Goal: Transaction & Acquisition: Purchase product/service

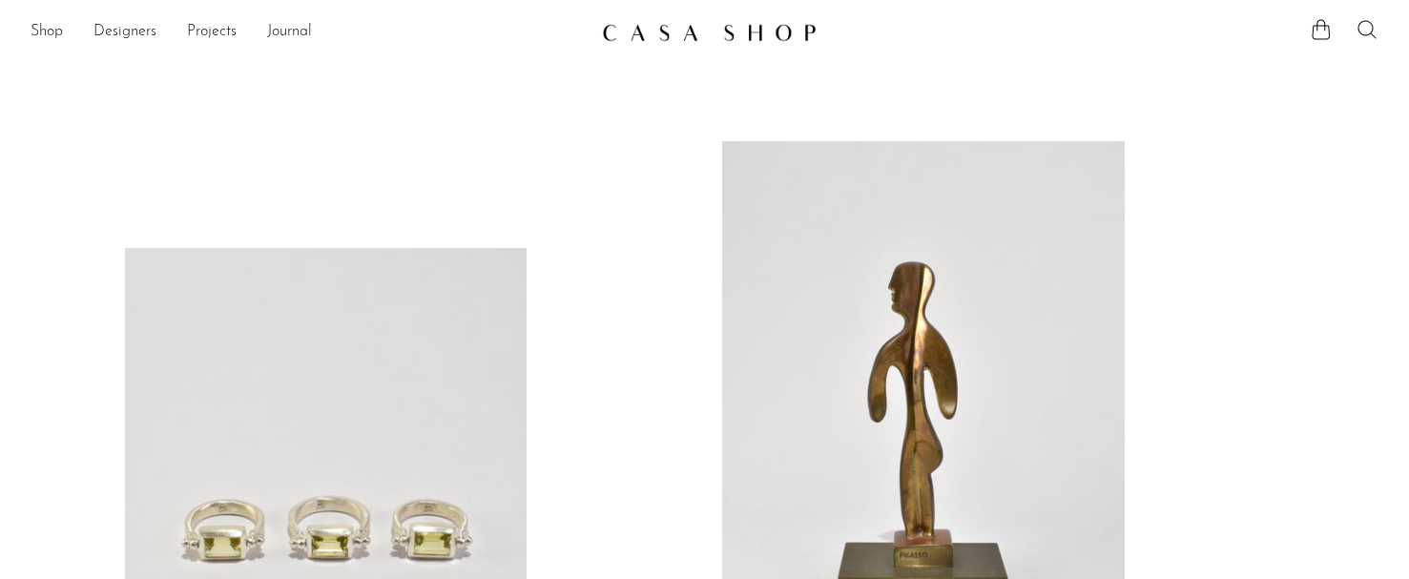
click at [1362, 25] on icon at bounding box center [1367, 29] width 23 height 23
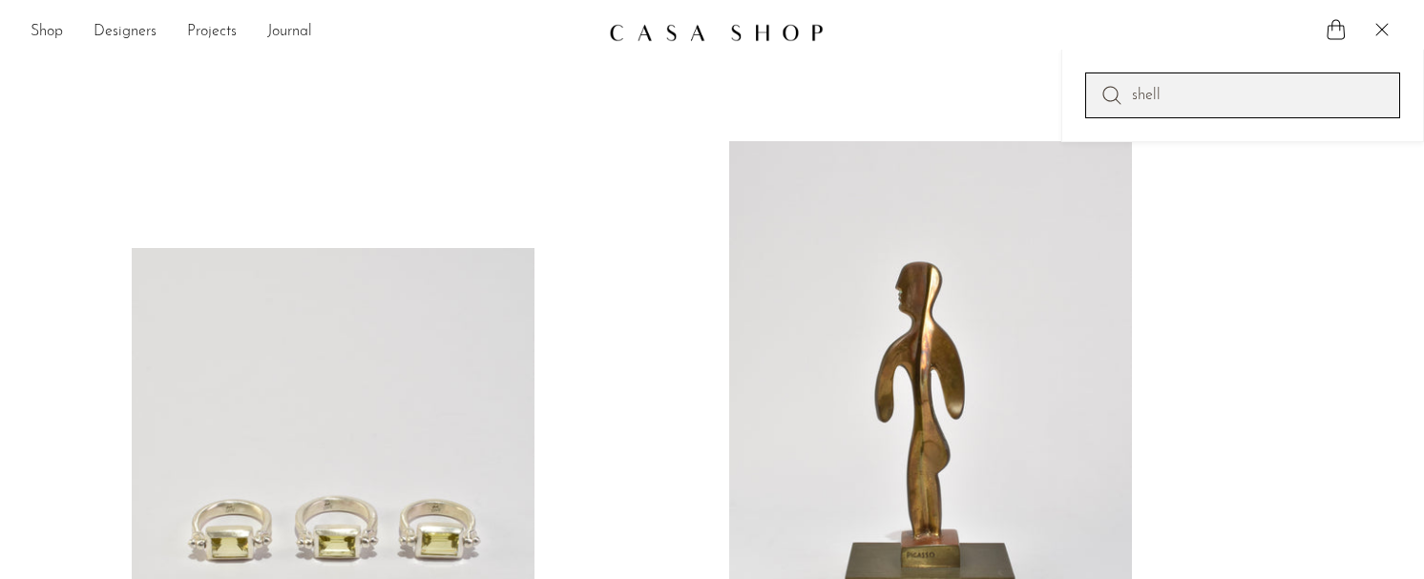
type input "shell"
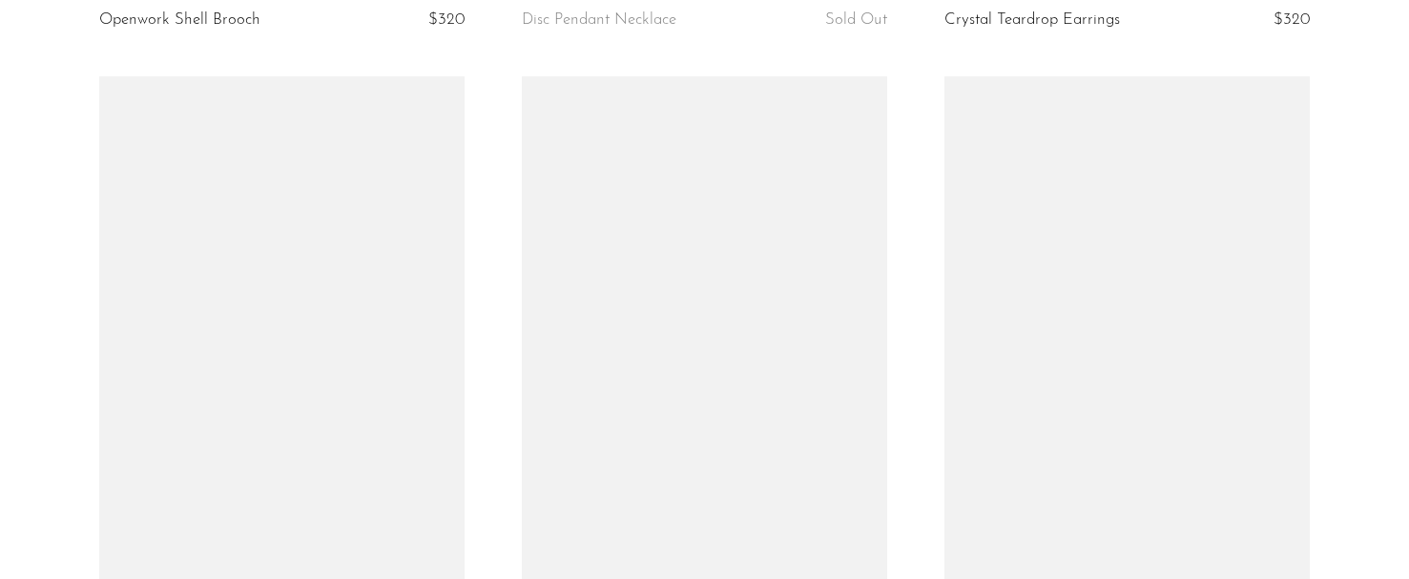
scroll to position [1527, 0]
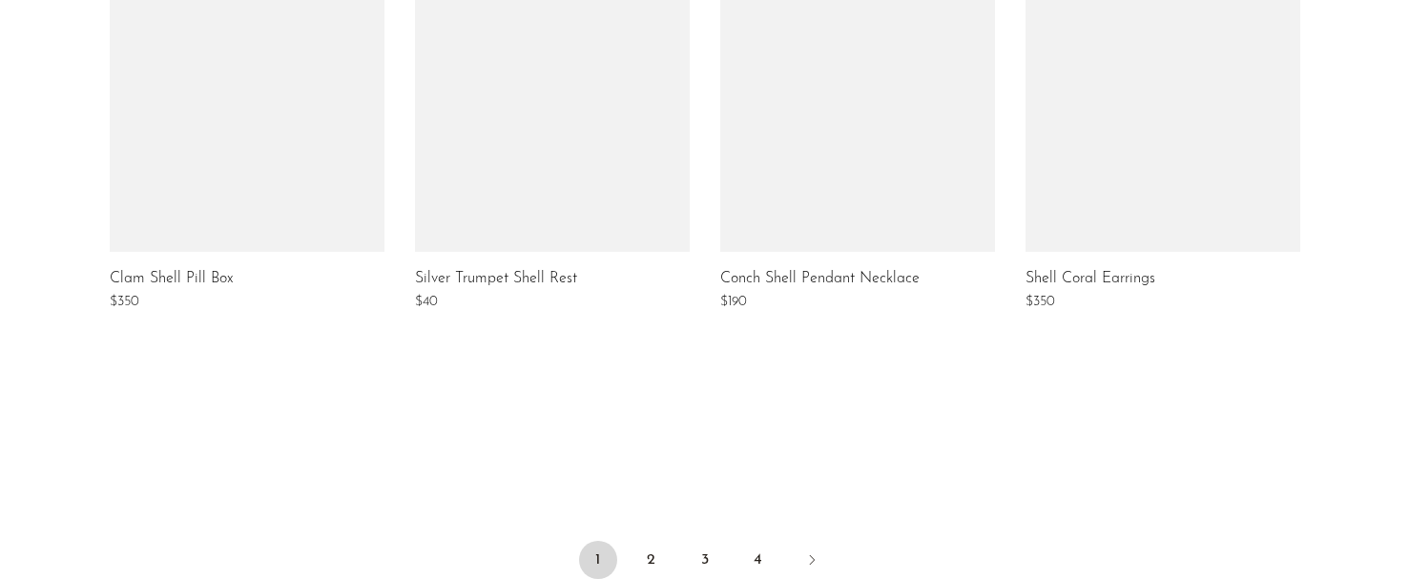
scroll to position [1527, 0]
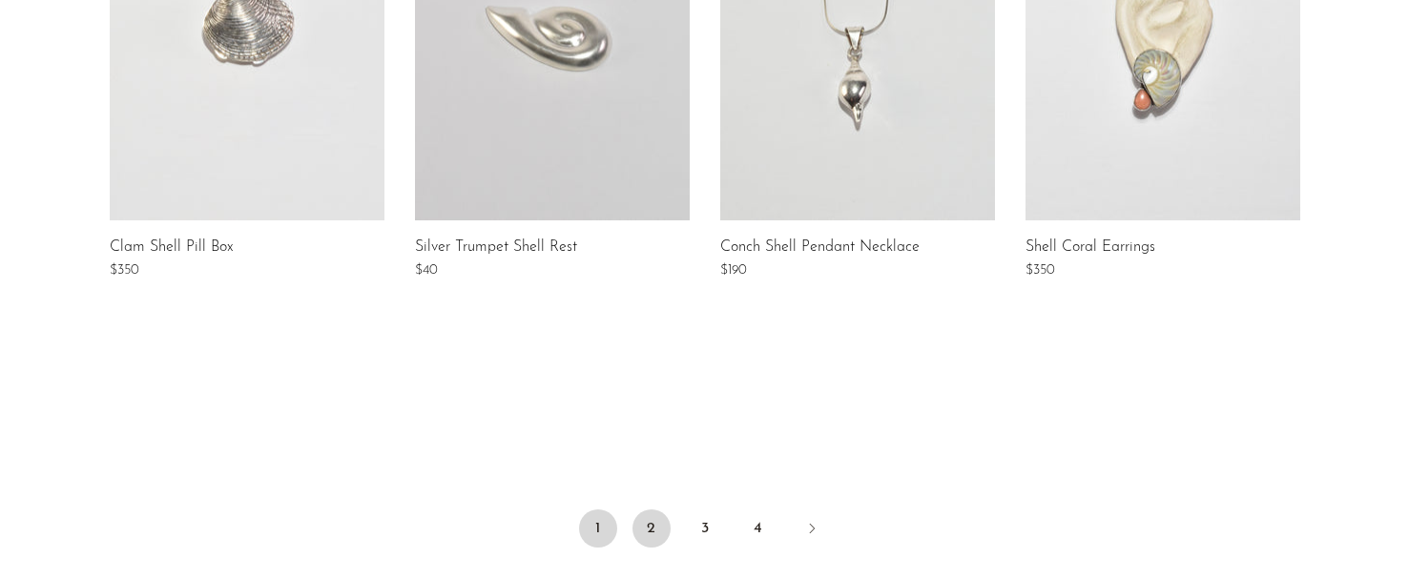
click at [642, 542] on link "2" at bounding box center [652, 529] width 38 height 38
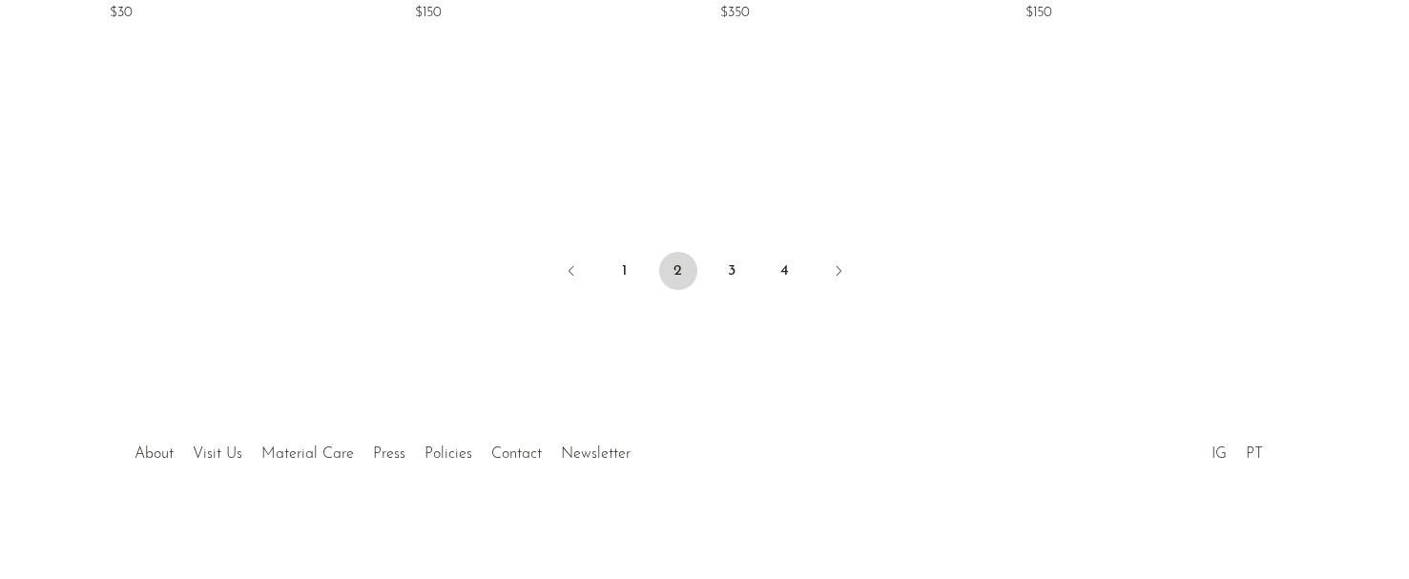
scroll to position [1786, 0]
click at [738, 261] on link "3" at bounding box center [732, 269] width 38 height 38
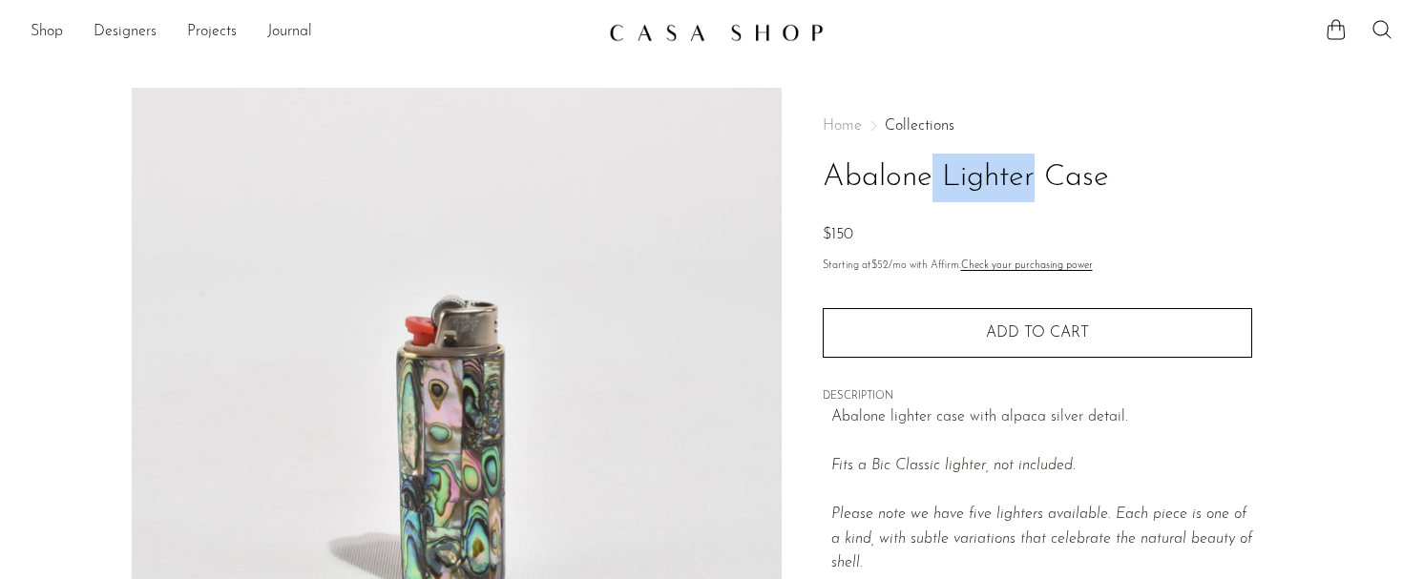
drag, startPoint x: 942, startPoint y: 178, endPoint x: 821, endPoint y: 171, distance: 121.4
click at [821, 171] on div "Home Collections Abalone Lighter Case $150 Starting at $52 /mo with Affirm. Che…" at bounding box center [1036, 537] width 510 height 899
copy h1 "Abalone"
drag, startPoint x: 1115, startPoint y: 179, endPoint x: 822, endPoint y: 177, distance: 292.9
click at [822, 177] on h1 "Abalone Lighter Case" at bounding box center [1036, 178] width 429 height 49
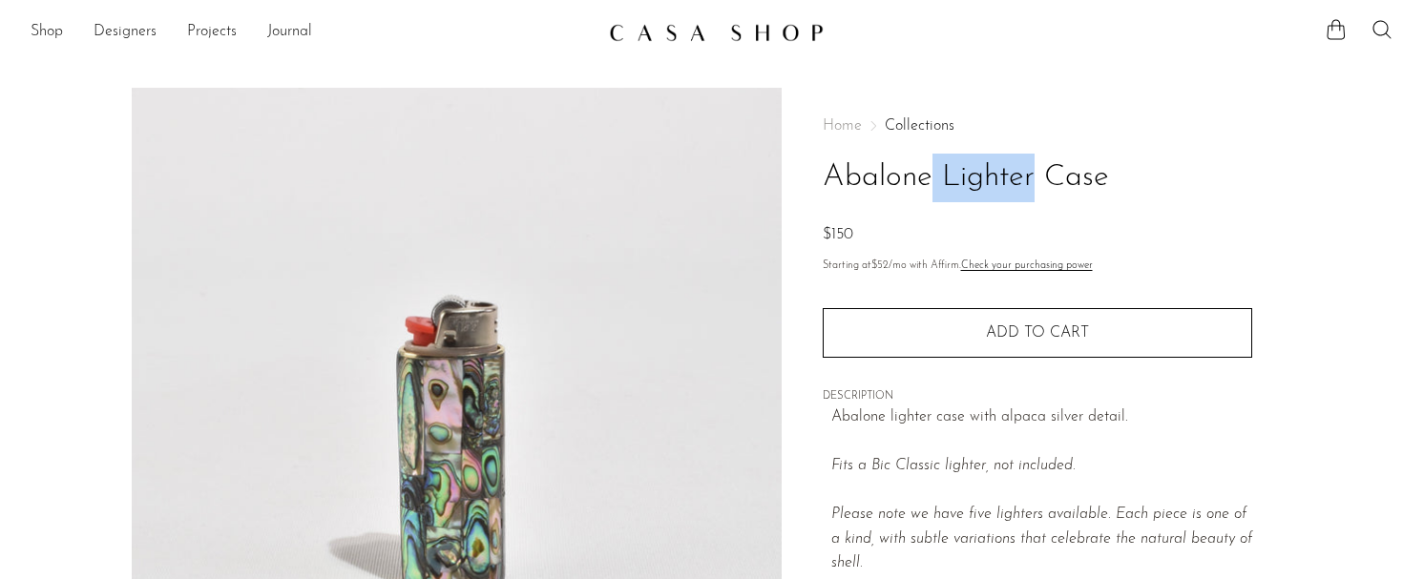
copy h1 "Abalone Lighter Case"
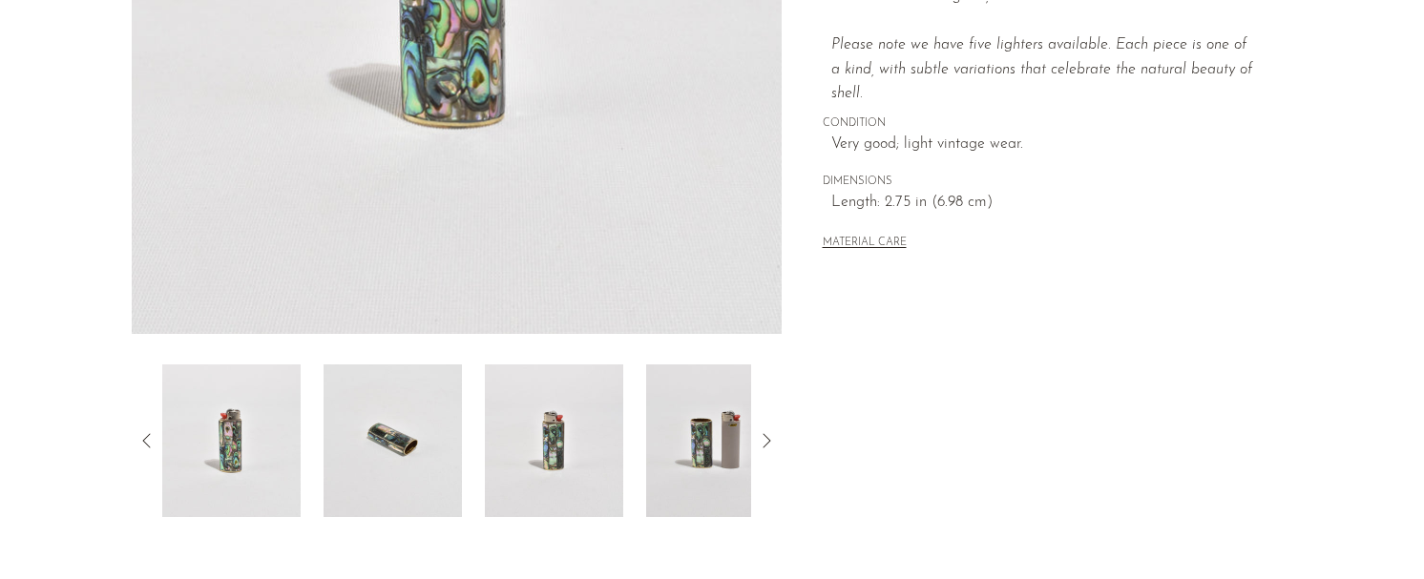
scroll to position [477, 0]
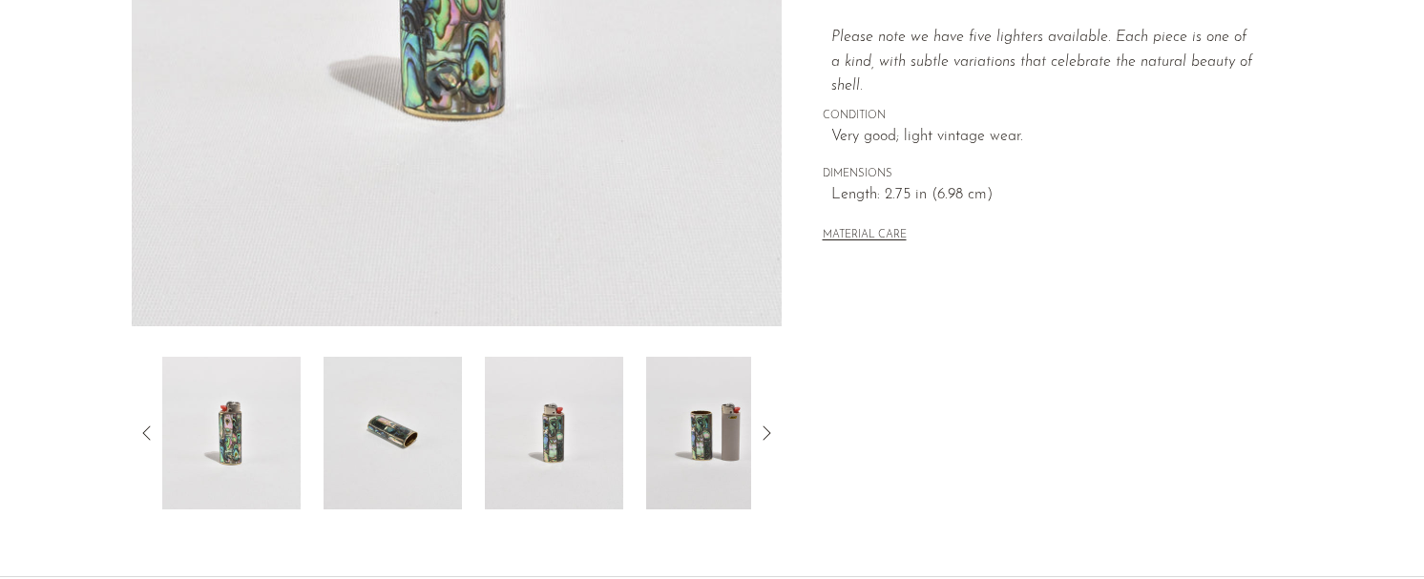
click at [388, 429] on img at bounding box center [392, 433] width 138 height 153
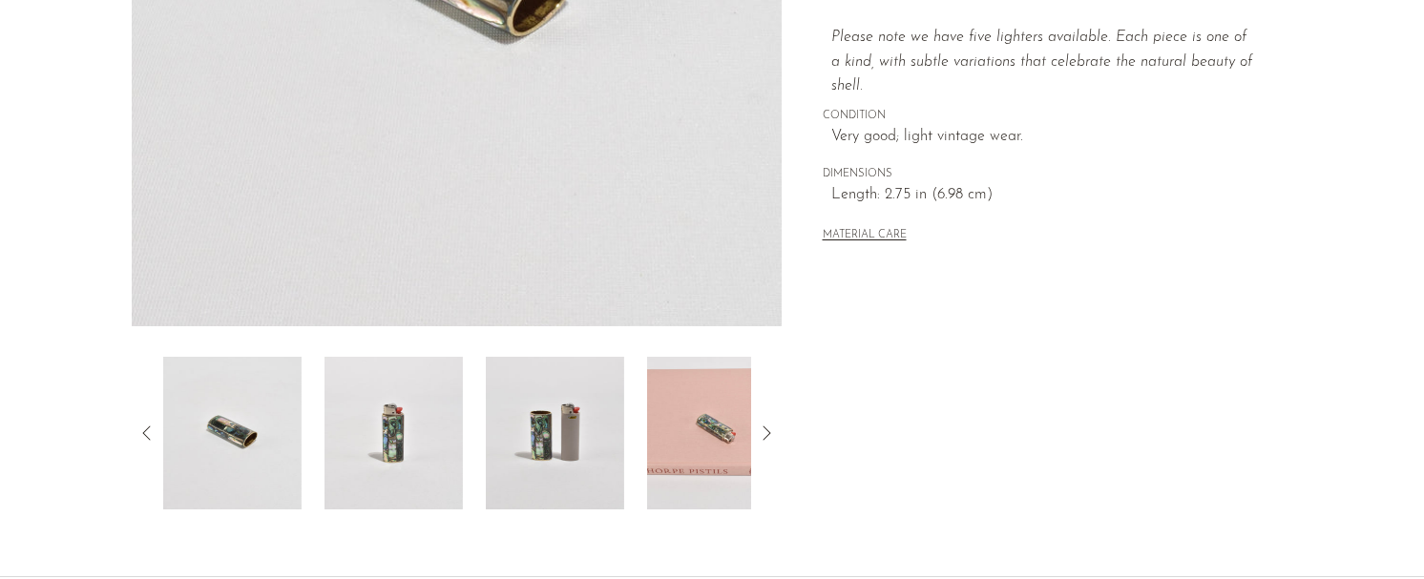
click at [420, 434] on img at bounding box center [393, 433] width 138 height 153
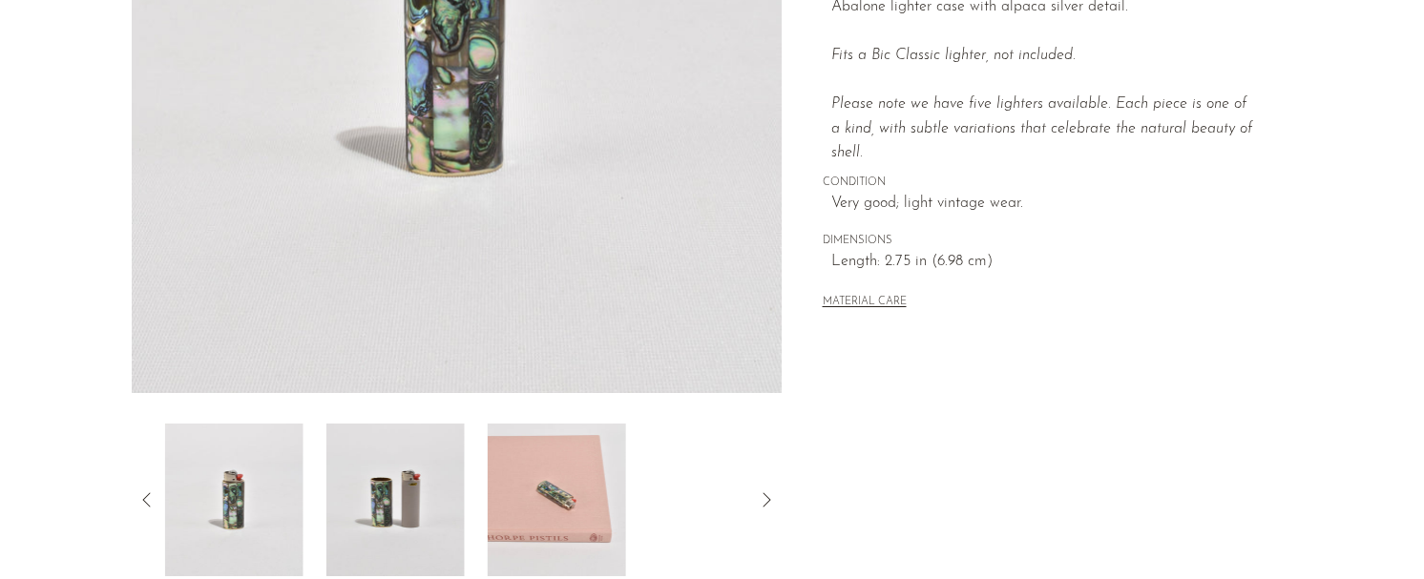
scroll to position [191, 0]
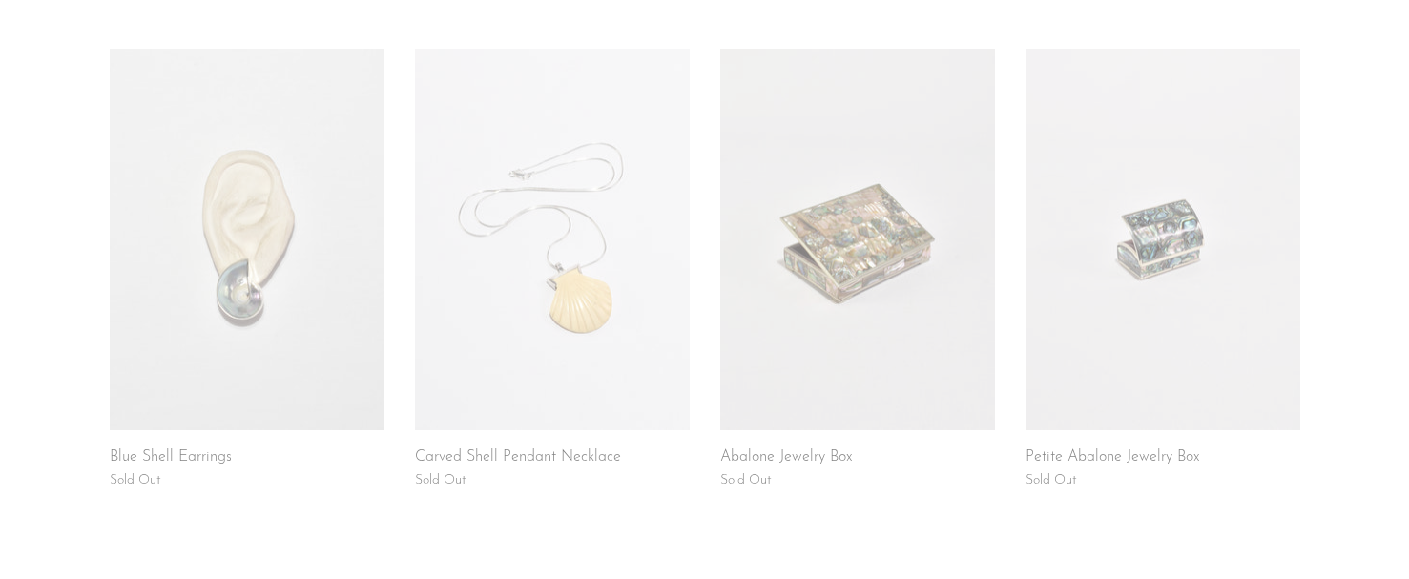
scroll to position [1622, 0]
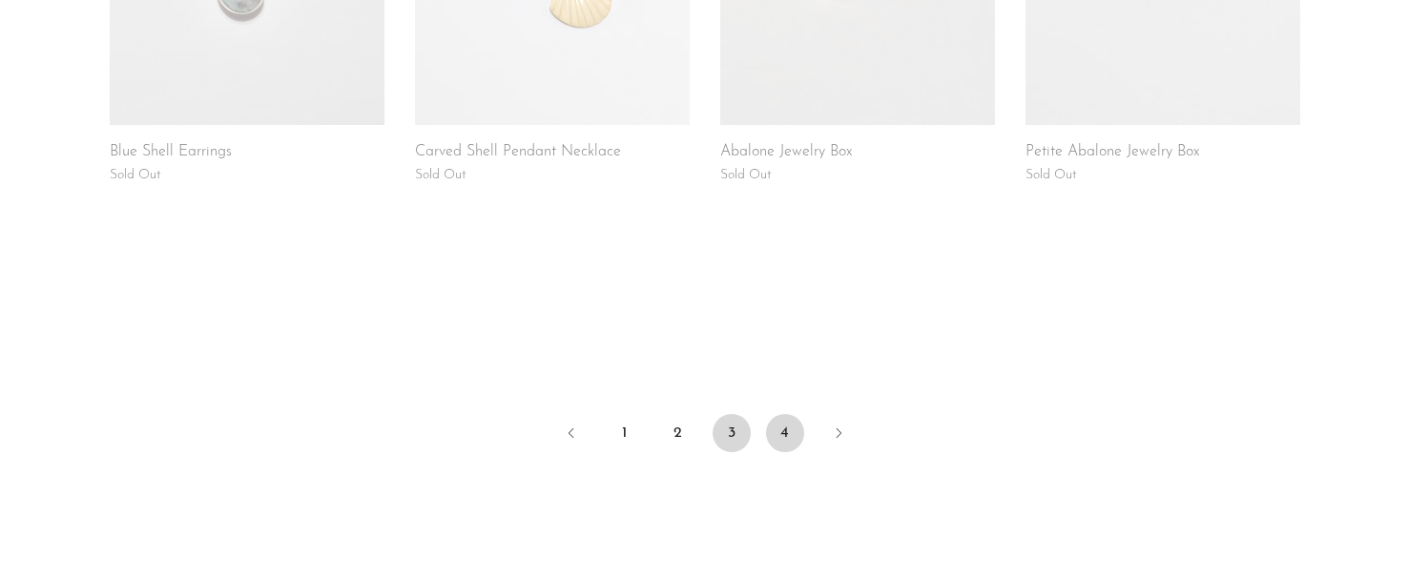
click at [778, 426] on link "4" at bounding box center [785, 433] width 38 height 38
